Goal: Book appointment/travel/reservation

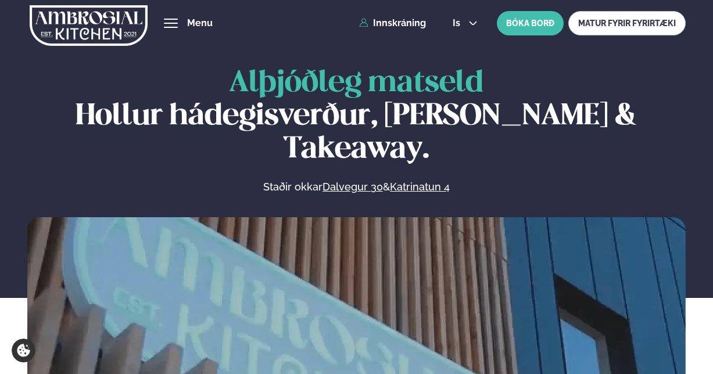
scroll to position [536, 0]
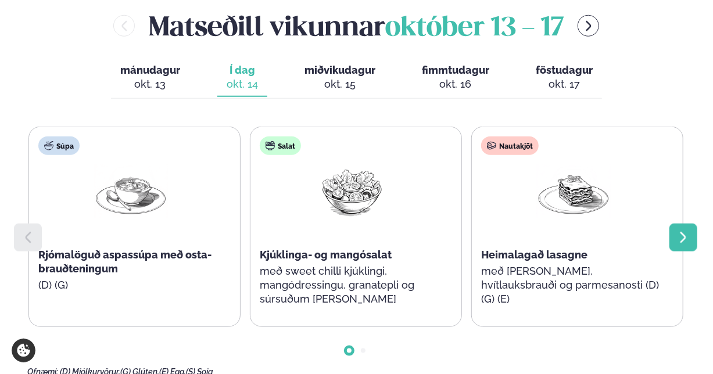
click at [678, 231] on icon at bounding box center [684, 238] width 14 height 14
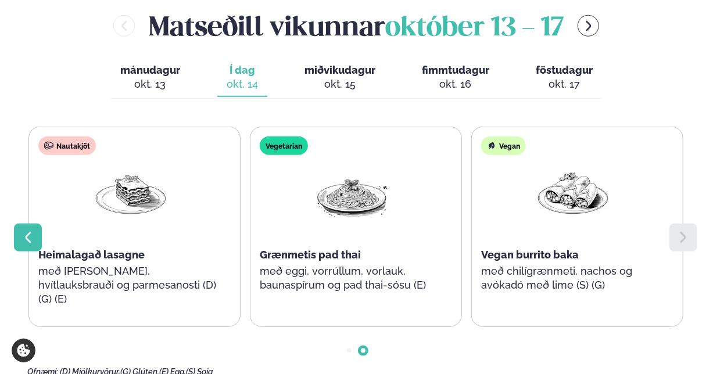
click at [30, 231] on icon at bounding box center [28, 238] width 14 height 14
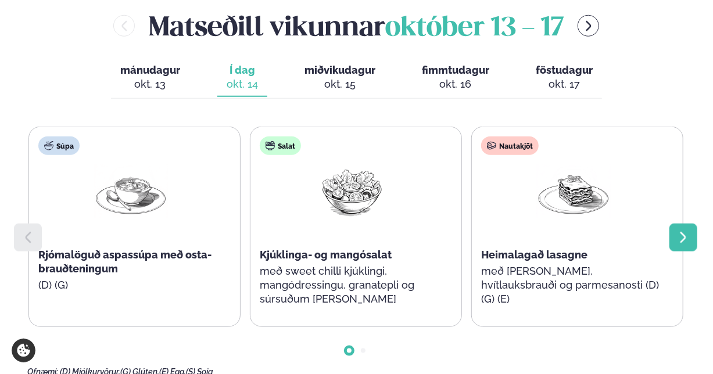
click at [694, 224] on div at bounding box center [684, 238] width 28 height 28
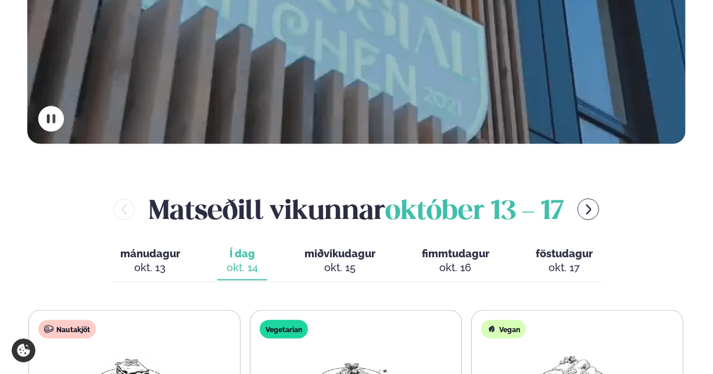
scroll to position [344, 0]
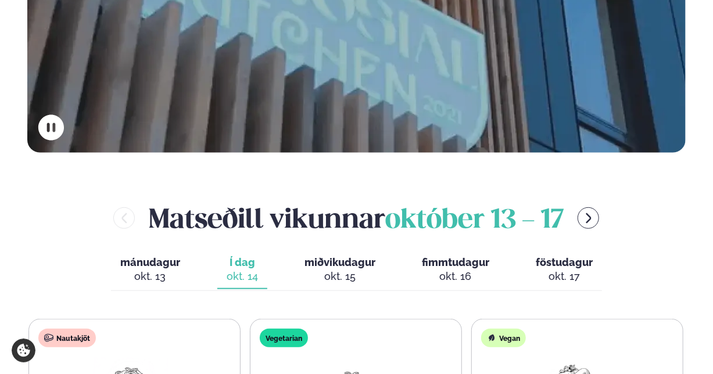
click at [336, 270] on div "okt. 15" at bounding box center [340, 277] width 71 height 14
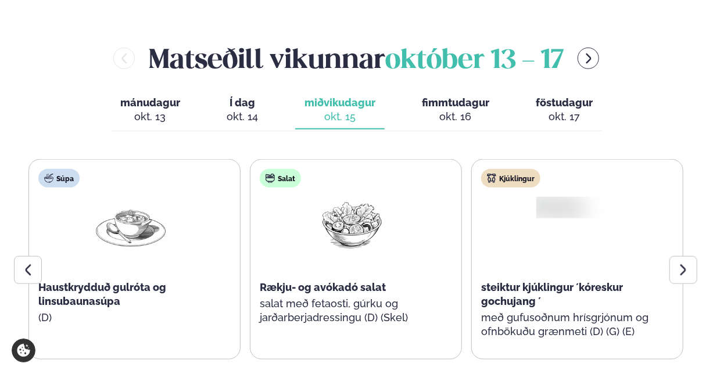
scroll to position [506, 0]
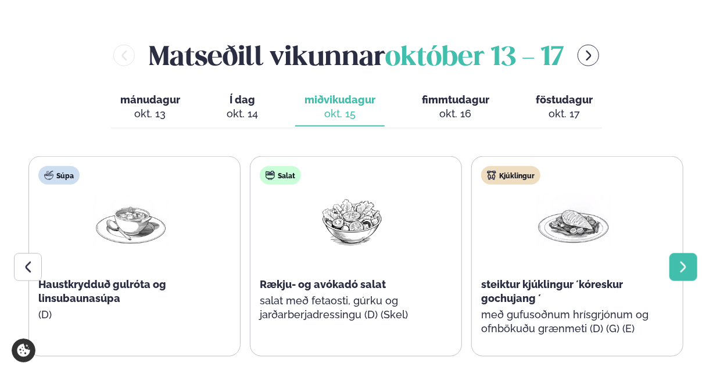
click at [693, 253] on div at bounding box center [684, 267] width 28 height 28
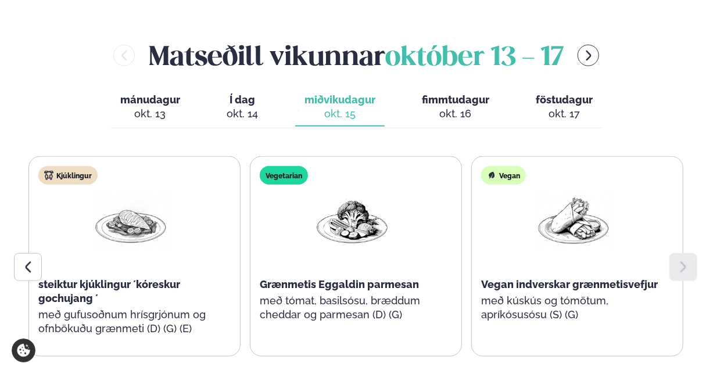
click at [449, 107] on div "okt. 16" at bounding box center [455, 114] width 67 height 14
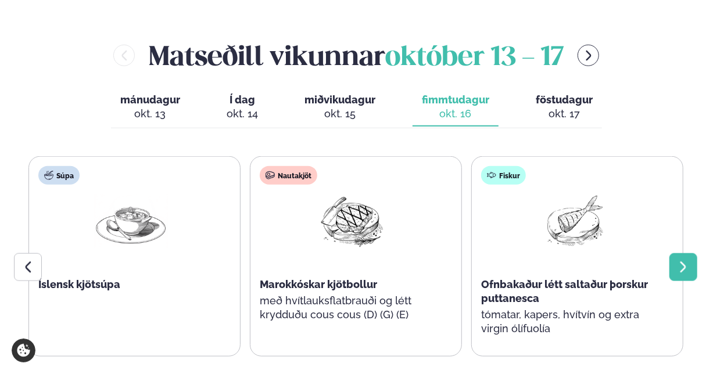
click at [687, 260] on icon at bounding box center [684, 267] width 14 height 14
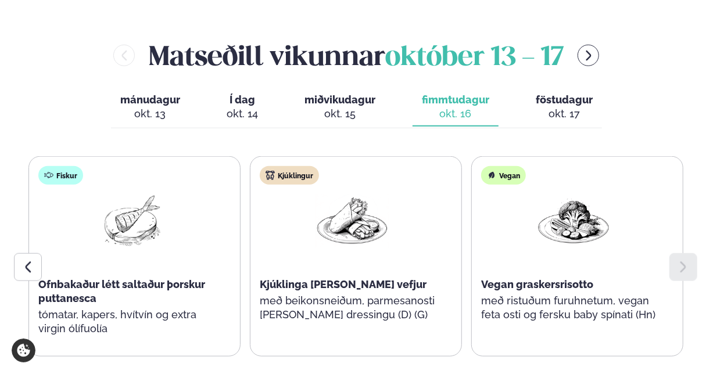
click at [560, 94] on span "föstudagur" at bounding box center [564, 100] width 57 height 12
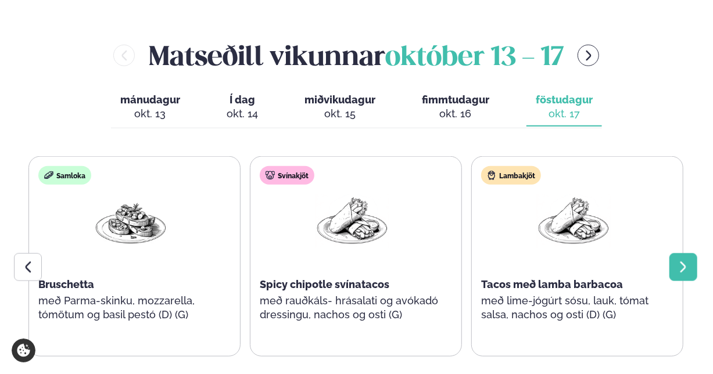
click at [691, 253] on div at bounding box center [684, 267] width 28 height 28
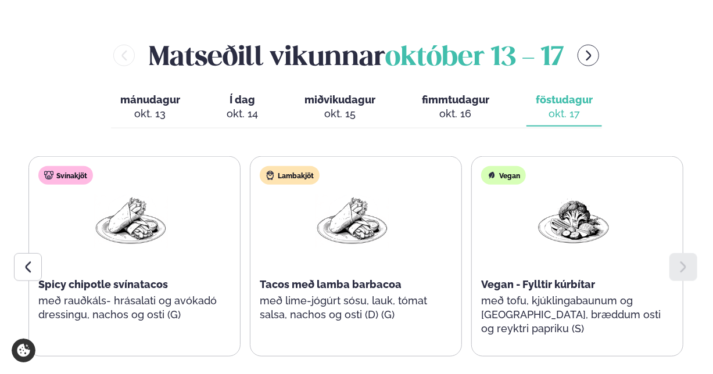
click at [691, 253] on div at bounding box center [684, 267] width 28 height 28
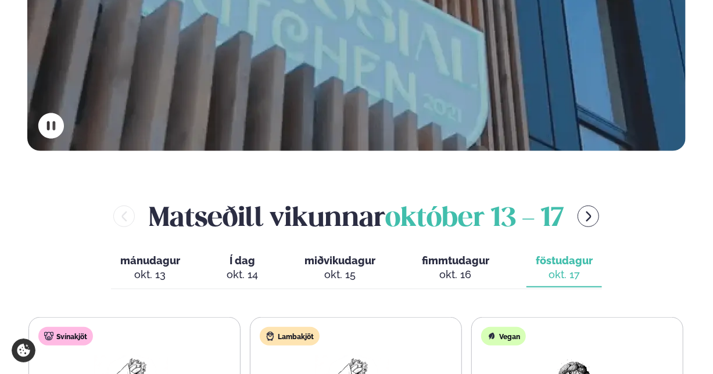
scroll to position [337, 0]
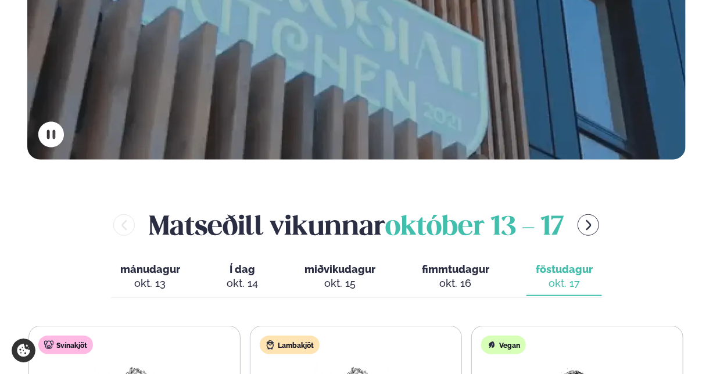
click at [243, 277] on div "okt. 14" at bounding box center [242, 284] width 31 height 14
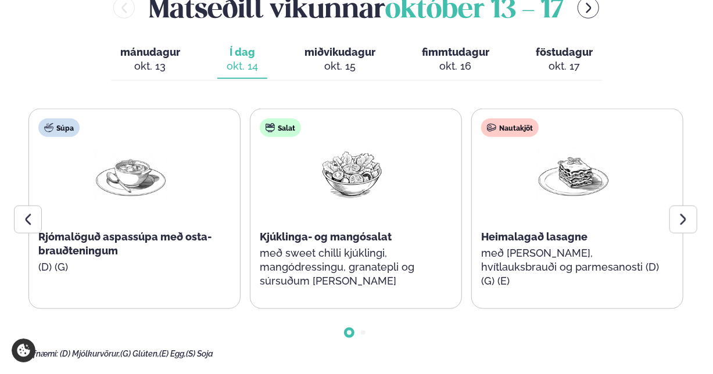
scroll to position [555, 0]
